Goal: Complete application form

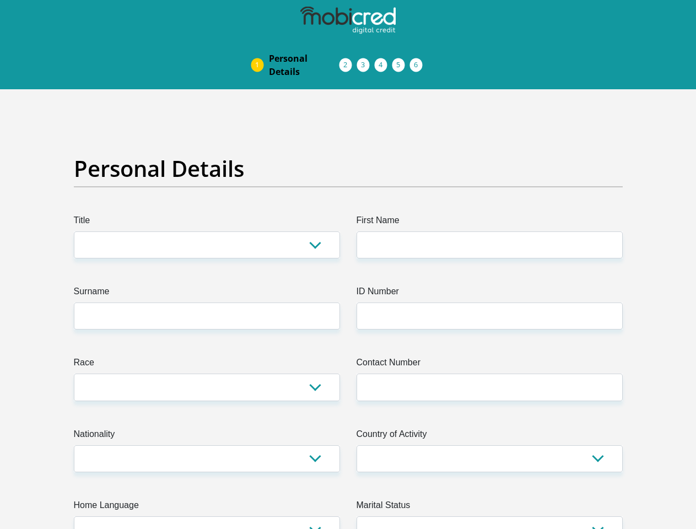
click at [0, 0] on img at bounding box center [0, 0] width 0 height 0
click at [260, 47] on link "Personal Details" at bounding box center [304, 64] width 88 height 35
click at [348, 61] on link "Acceptance of Services" at bounding box center [357, 65] width 18 height 9
click at [0, 0] on span "Documents" at bounding box center [0, 0] width 0 height 0
click at [401, 61] on link "Debicheck Mandate" at bounding box center [393, 65] width 18 height 9
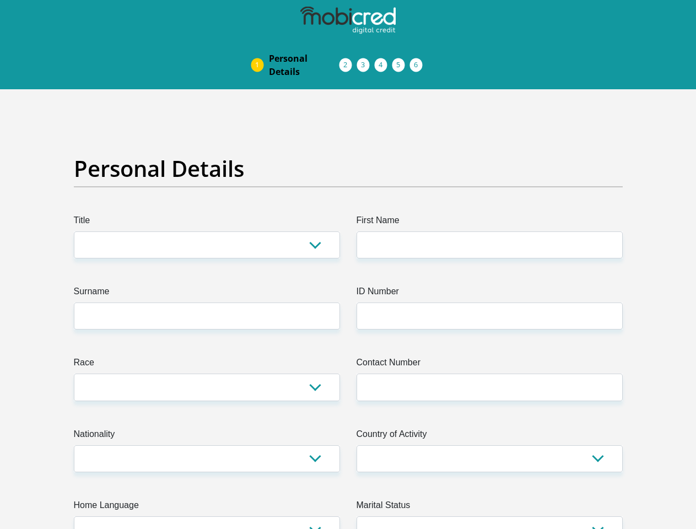
click at [419, 61] on link "Curata Authentication" at bounding box center [410, 65] width 18 height 9
click at [437, 61] on link "Pre Agreement Signoff" at bounding box center [428, 65] width 18 height 9
